Goal: Information Seeking & Learning: Understand process/instructions

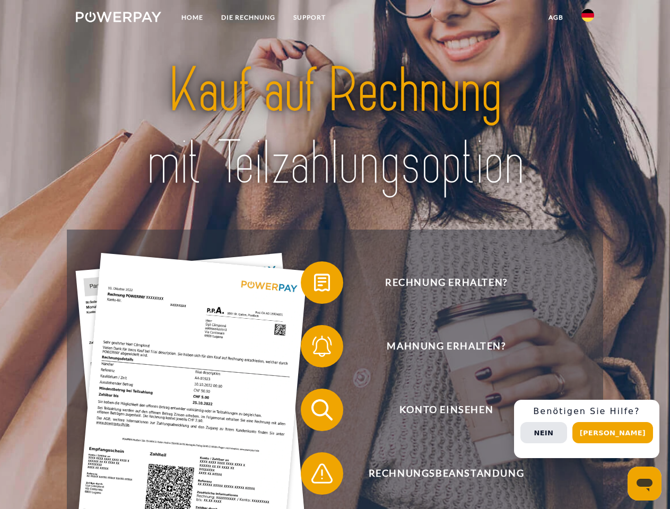
click at [118, 19] on img at bounding box center [118, 17] width 85 height 11
click at [588, 19] on img at bounding box center [588, 15] width 13 height 13
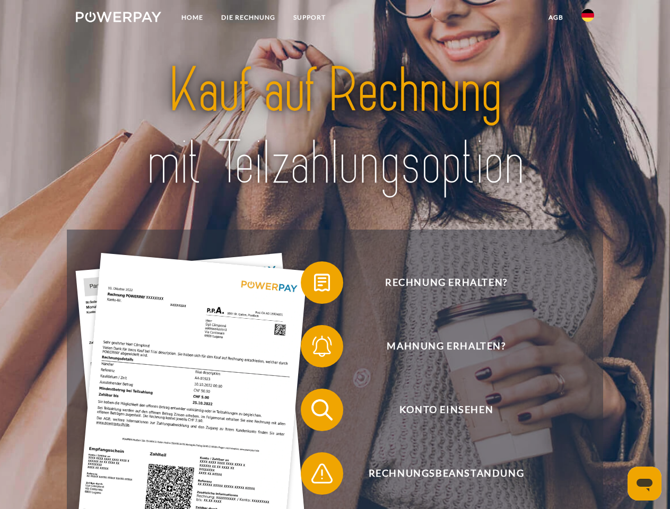
click at [556, 18] on link "agb" at bounding box center [556, 17] width 33 height 19
click at [314, 285] on span at bounding box center [306, 282] width 53 height 53
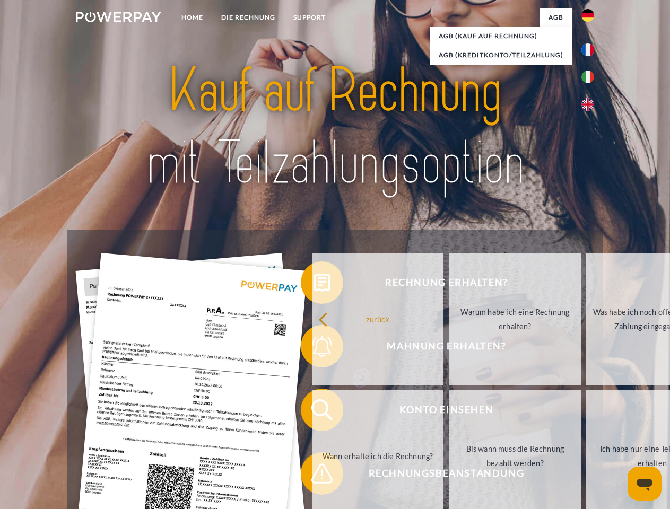
click at [314, 349] on div "Rechnung erhalten? Mahnung erhalten? Konto einsehen" at bounding box center [335, 442] width 536 height 425
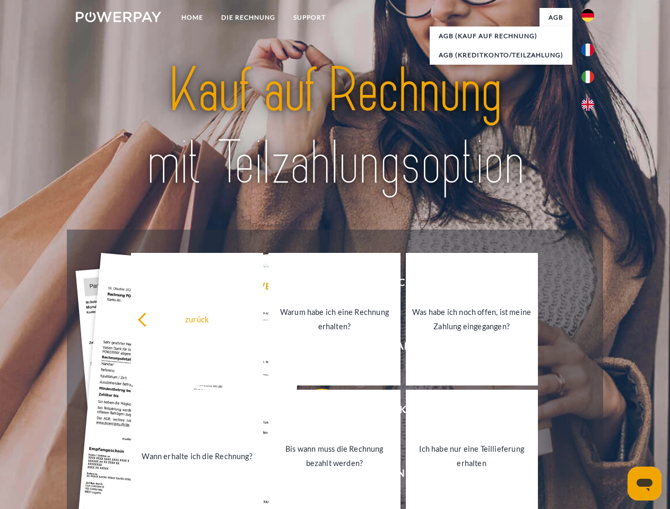
click at [314, 412] on link "Bis wann muss die Rechnung bezahlt werden?" at bounding box center [334, 456] width 132 height 133
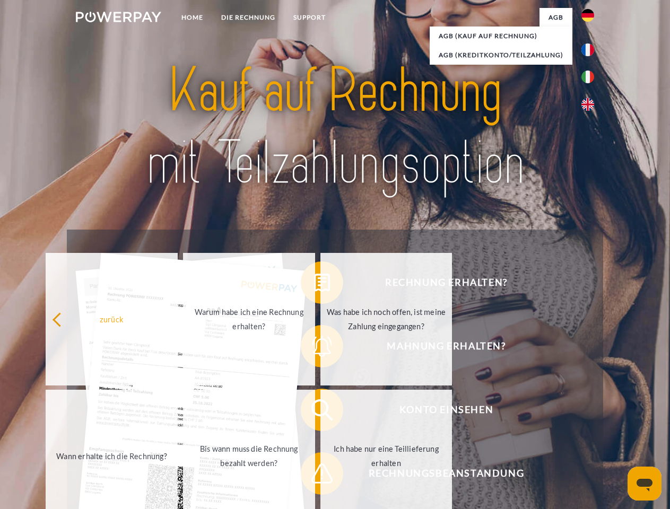
click at [320, 476] on link "Ich habe nur eine Teillieferung erhalten" at bounding box center [386, 456] width 132 height 133
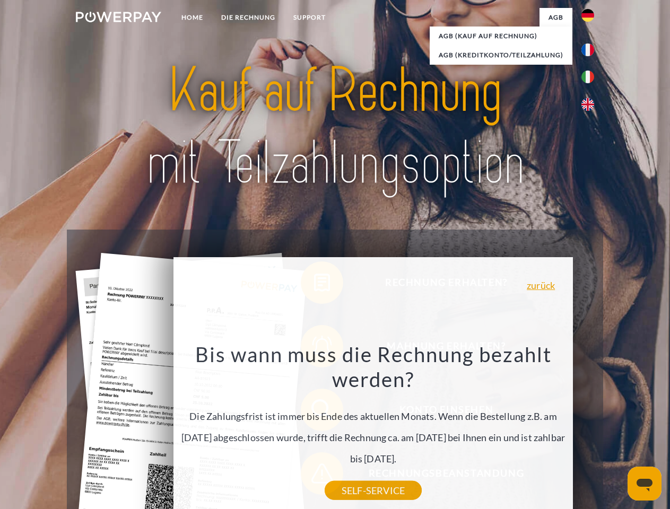
click at [591, 429] on div "Rechnung erhalten? Mahnung erhalten? Konto einsehen" at bounding box center [335, 442] width 536 height 425
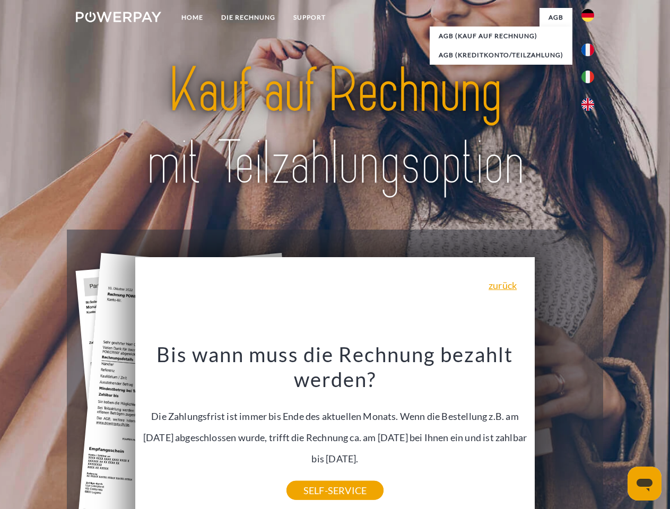
click at [565, 431] on span "Konto einsehen" at bounding box center [446, 410] width 260 height 42
click at [617, 433] on header "Home DIE RECHNUNG SUPPORT" at bounding box center [335, 366] width 670 height 733
